Goal: Information Seeking & Learning: Check status

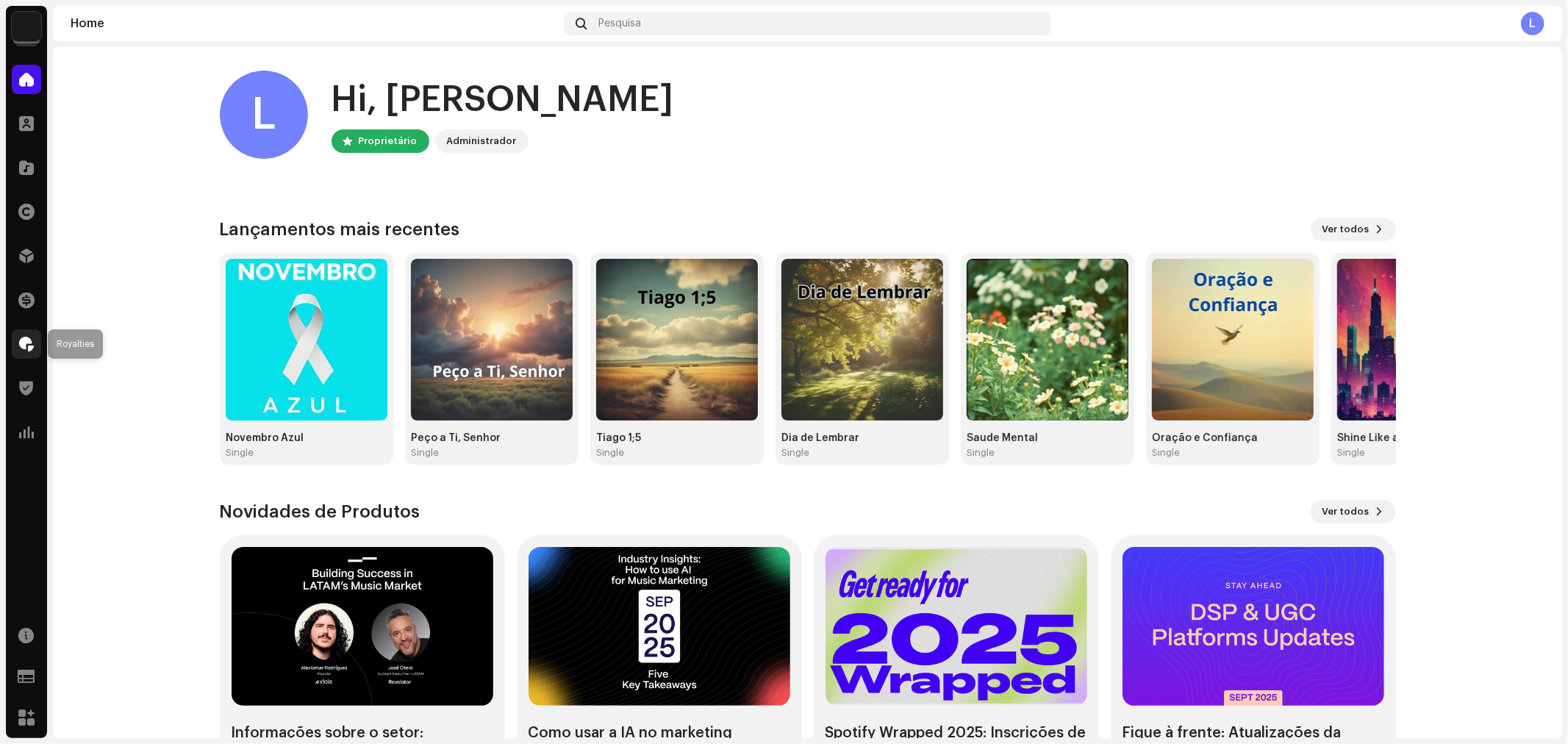
click at [22, 344] on span at bounding box center [27, 344] width 15 height 12
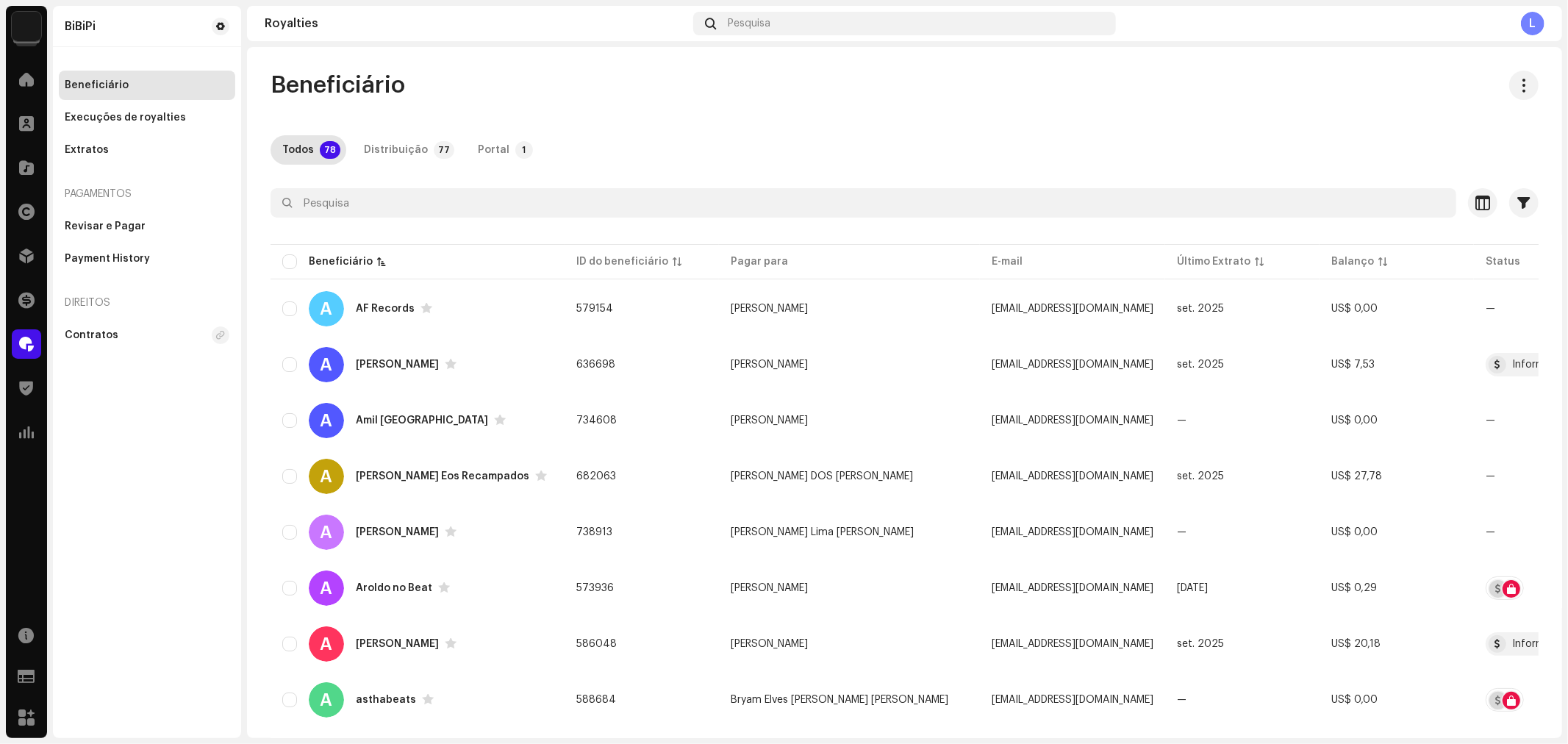
click at [27, 344] on span at bounding box center [27, 344] width 15 height 12
click at [39, 434] on div at bounding box center [27, 432] width 30 height 30
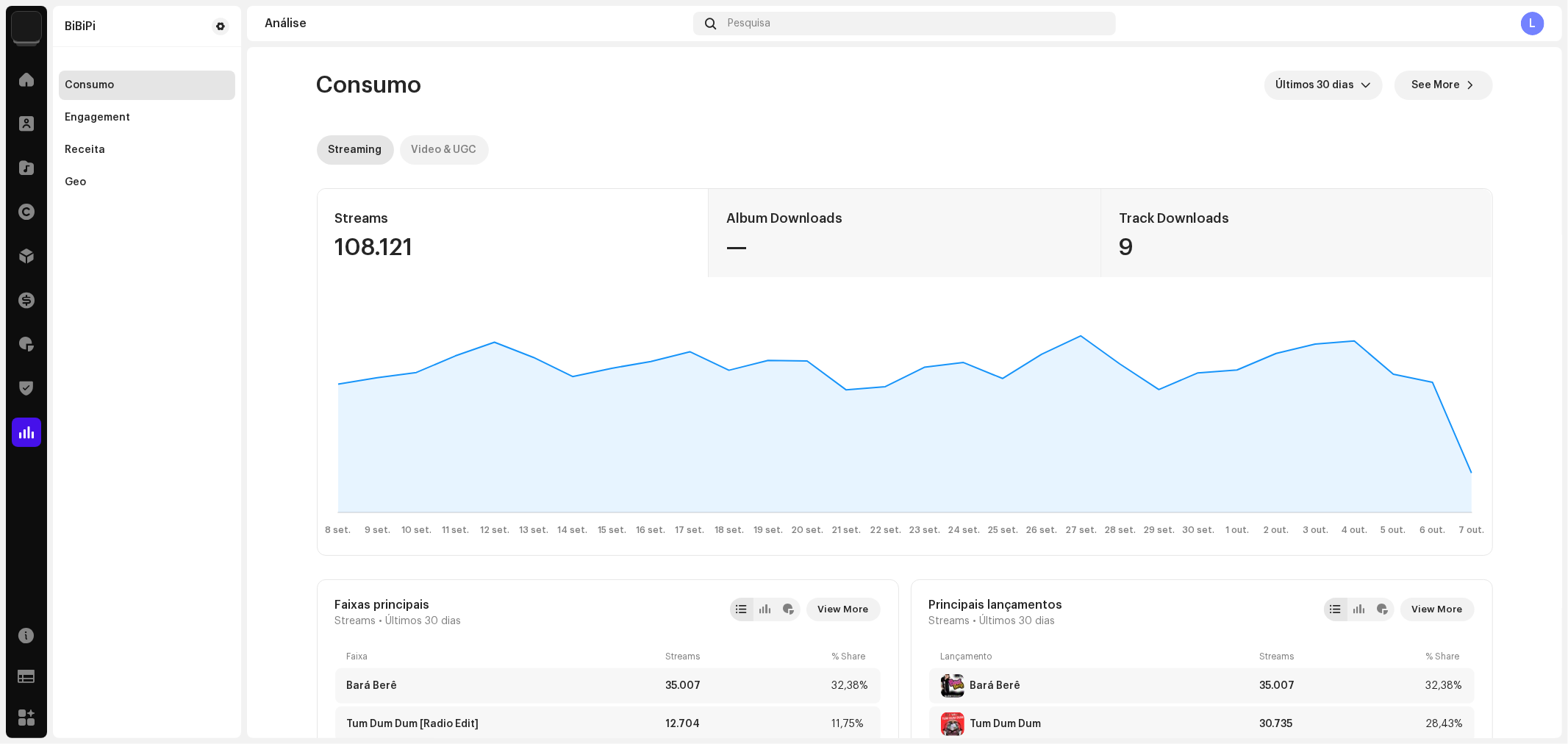
click at [447, 145] on div "Video & UGC" at bounding box center [444, 150] width 65 height 30
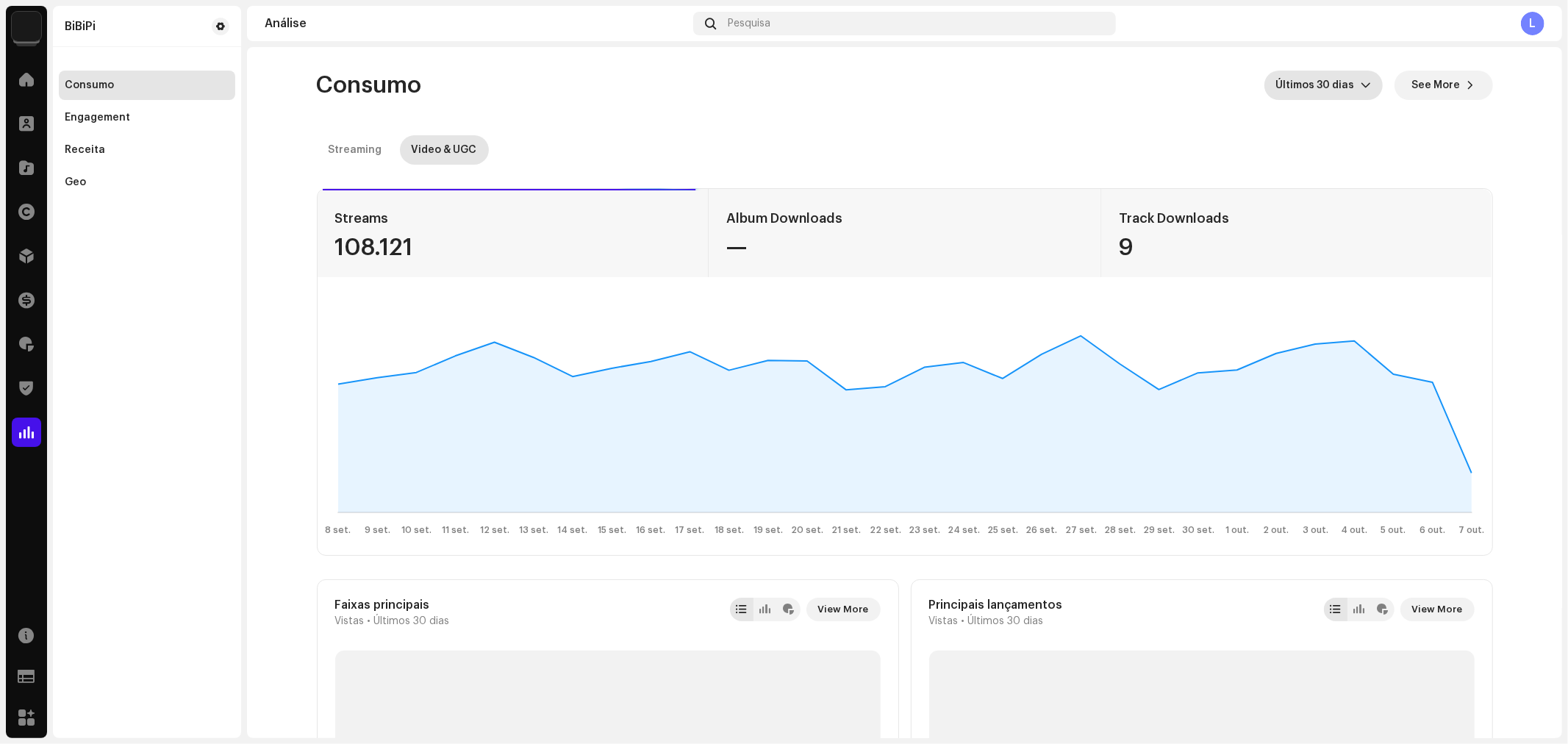
click at [1334, 84] on span "Últimos 30 dias" at bounding box center [1319, 85] width 85 height 30
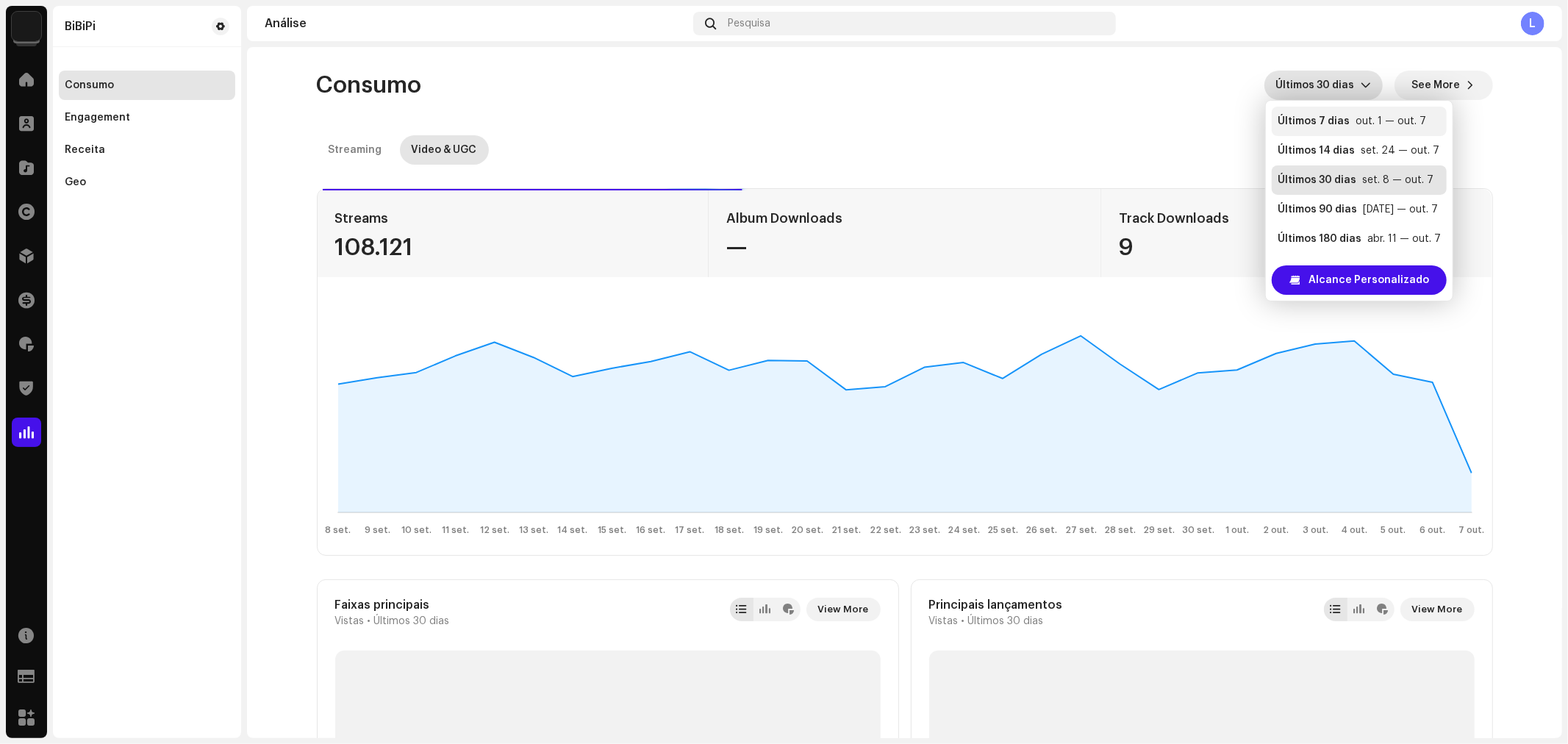
click at [1322, 118] on div "Últimos 7 dias" at bounding box center [1314, 122] width 72 height 15
